Goal: Communication & Community: Ask a question

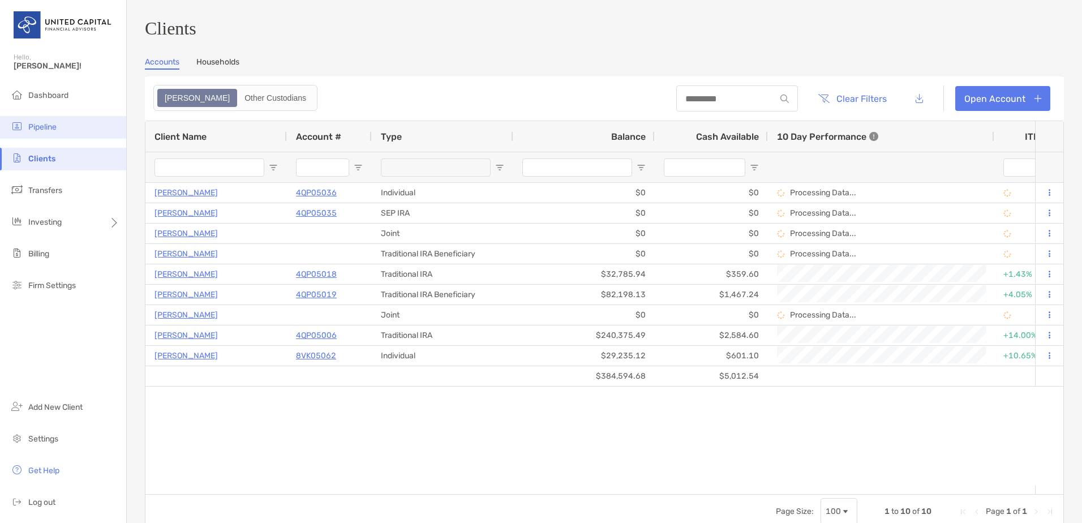
click at [64, 130] on li "Pipeline" at bounding box center [63, 127] width 126 height 23
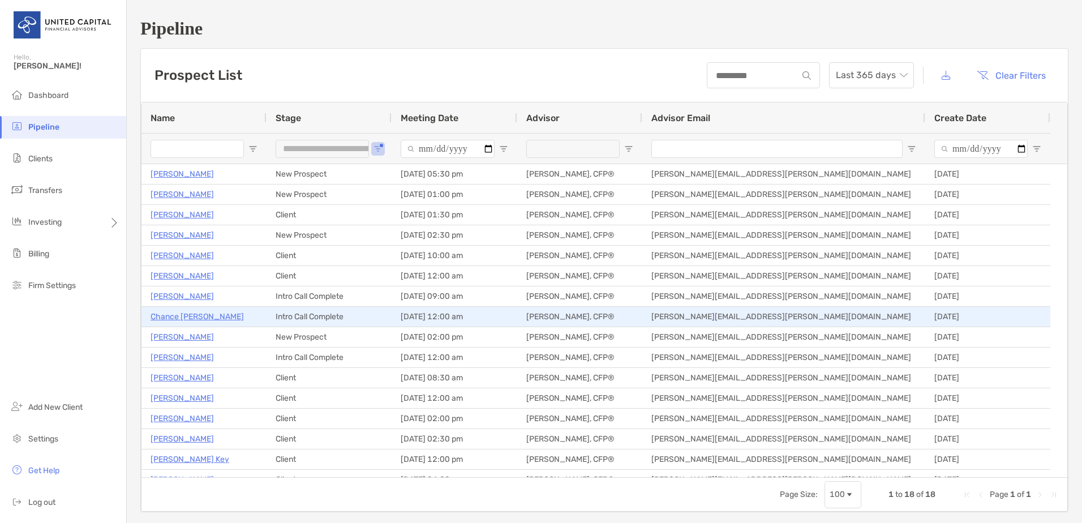
click at [199, 319] on p "Chance Aucoin" at bounding box center [197, 317] width 93 height 14
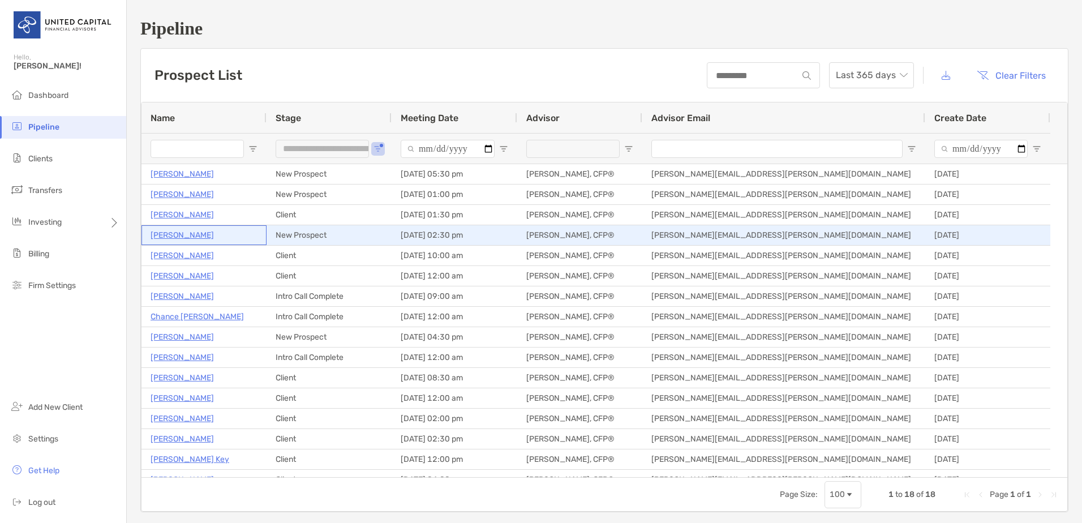
click at [196, 231] on p "[PERSON_NAME]" at bounding box center [182, 235] width 63 height 14
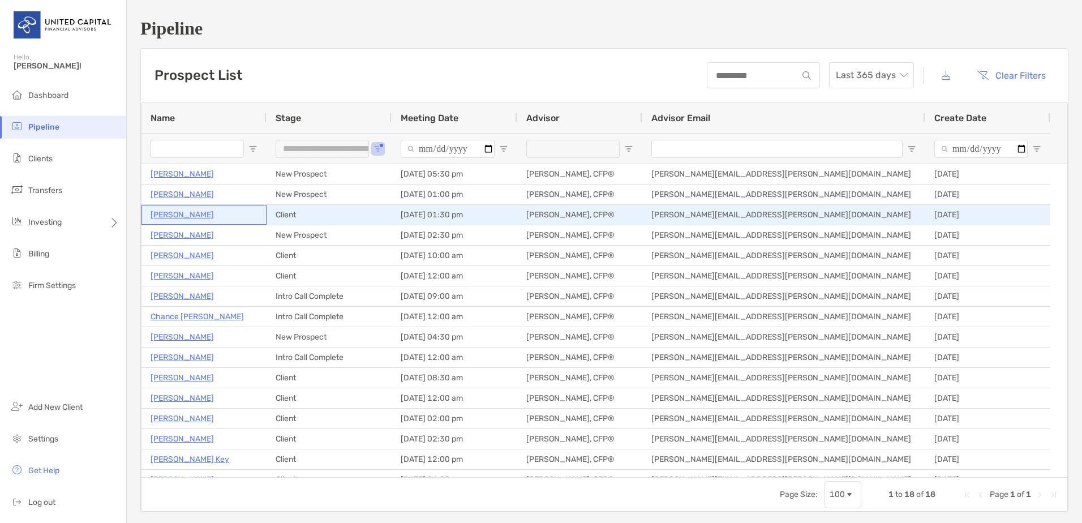
click at [185, 215] on p "Joseph Daniels" at bounding box center [182, 215] width 63 height 14
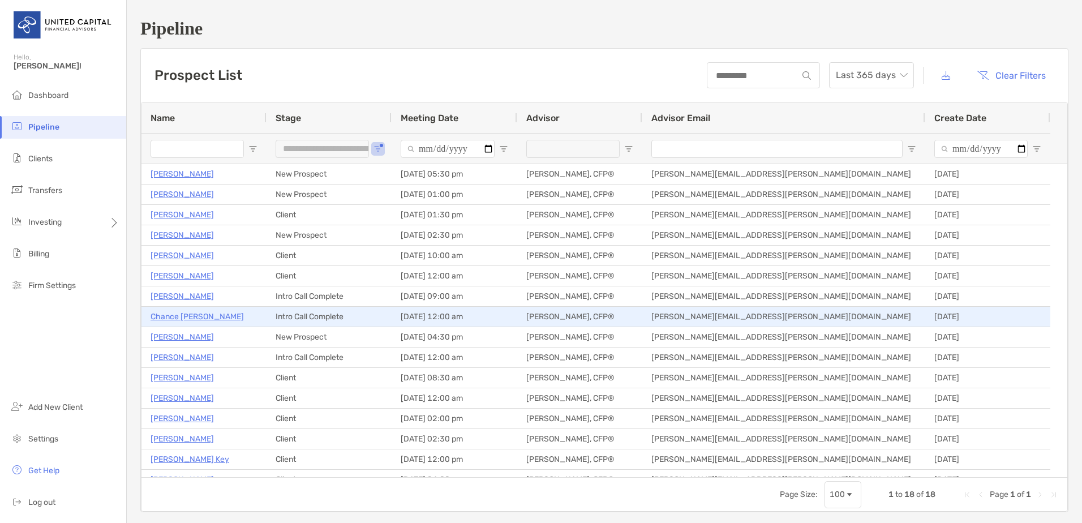
click at [190, 315] on p "Chance Aucoin" at bounding box center [197, 317] width 93 height 14
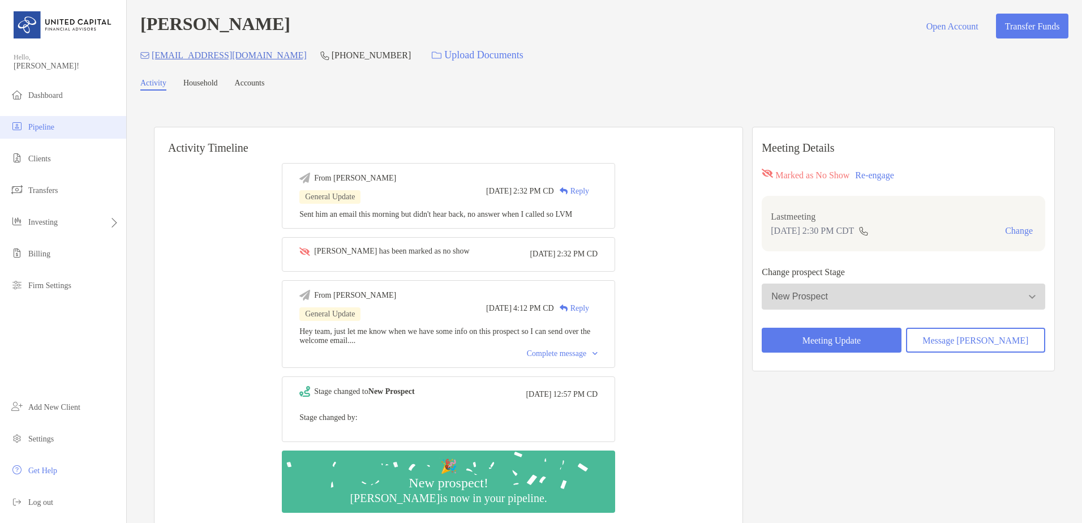
click at [82, 131] on li "Pipeline" at bounding box center [63, 127] width 126 height 23
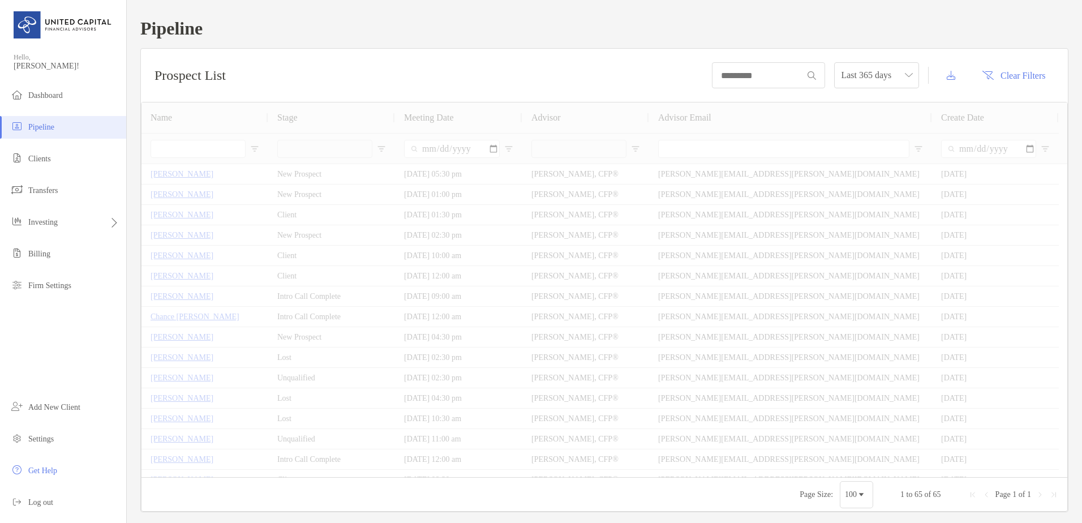
type input "**********"
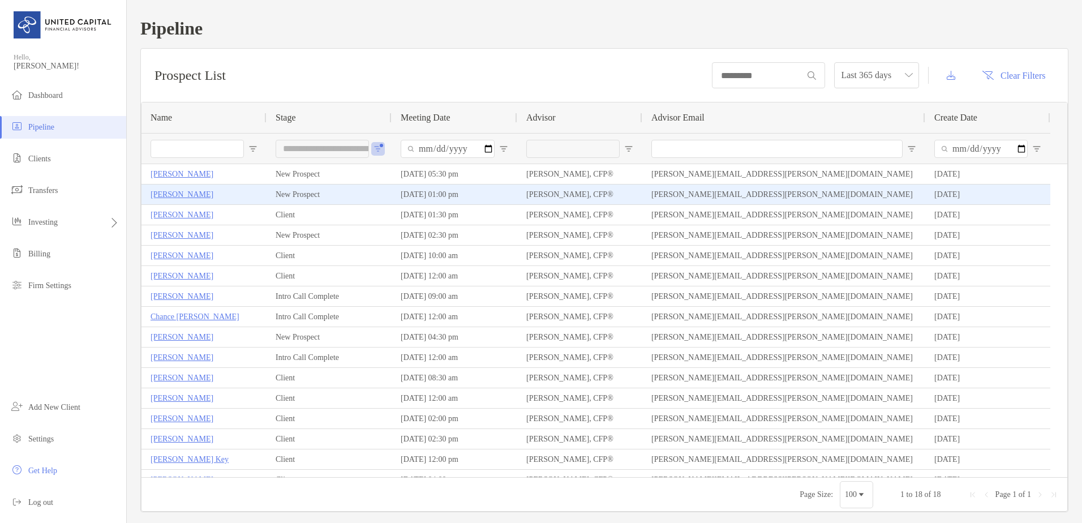
click at [179, 188] on p "[PERSON_NAME]" at bounding box center [182, 194] width 63 height 14
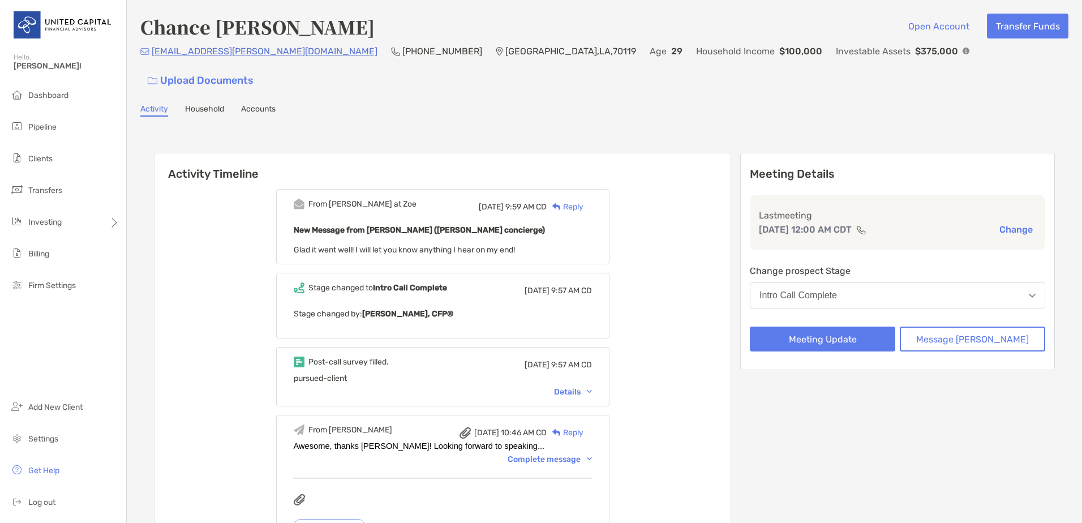
click at [151, 226] on div "Activity Timeline From [PERSON_NAME] at [PERSON_NAME][DATE] 9:59 AM CD Reply Ne…" at bounding box center [604, 515] width 928 height 774
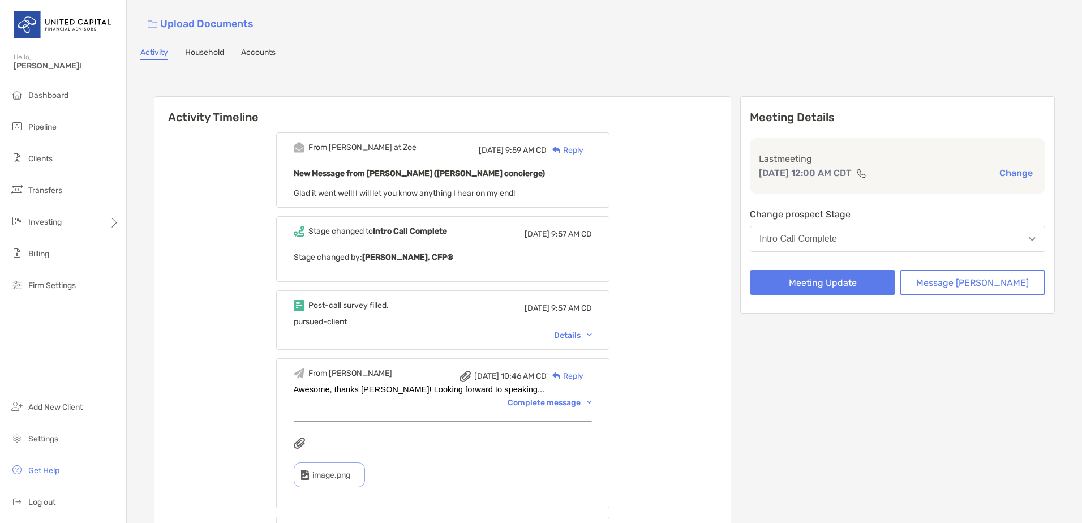
scroll to position [113, 0]
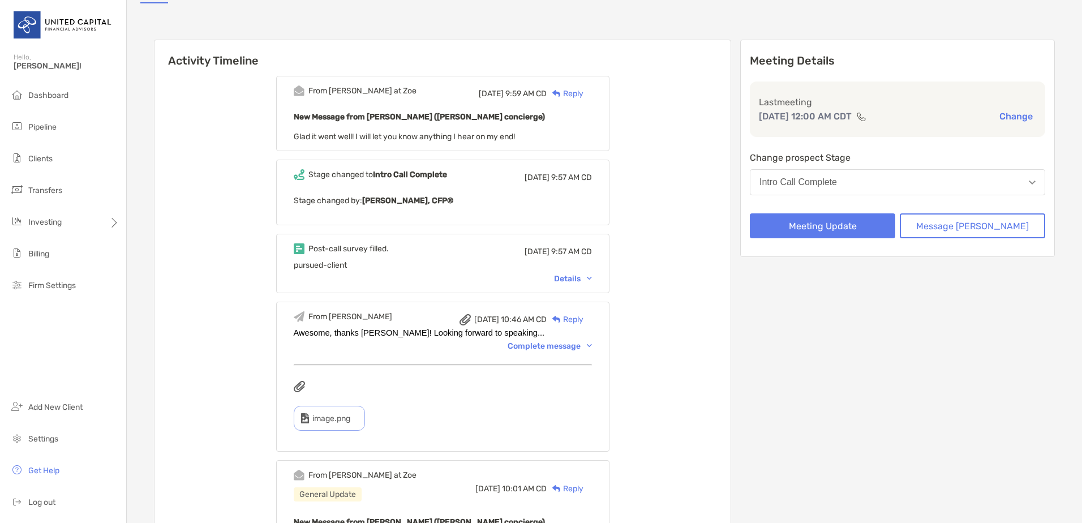
click at [579, 274] on div "Details" at bounding box center [573, 279] width 38 height 10
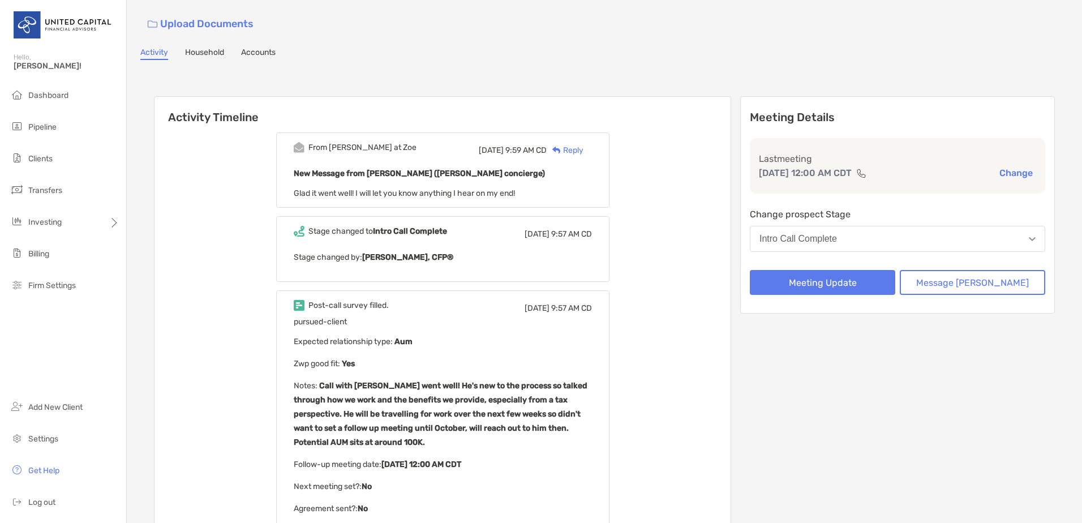
scroll to position [0, 0]
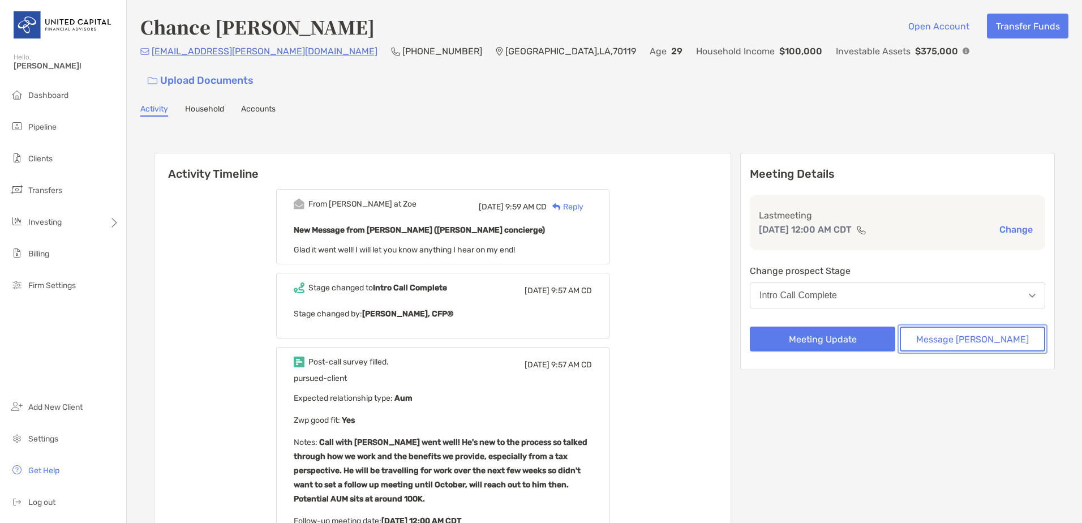
click at [943, 327] on button "Message [PERSON_NAME]" at bounding box center [972, 339] width 145 height 25
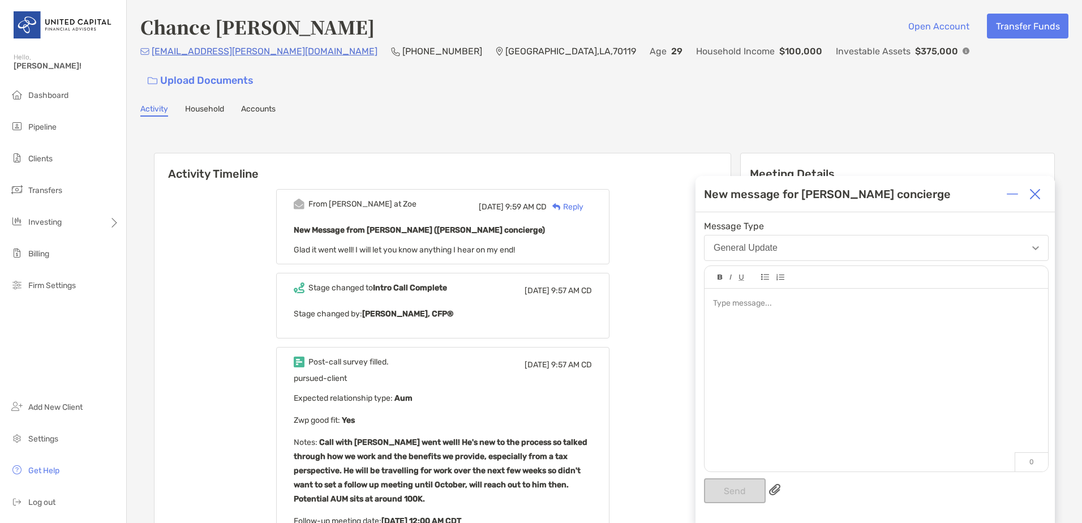
click at [794, 308] on div at bounding box center [876, 304] width 326 height 12
click at [734, 486] on button "Send" at bounding box center [735, 490] width 62 height 25
